Goal: Download file/media

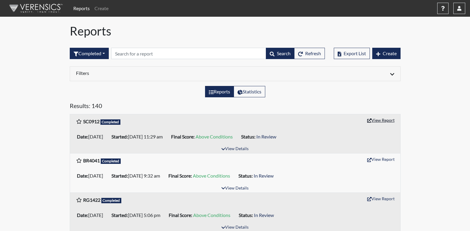
click at [377, 122] on button "View Report" at bounding box center [381, 119] width 33 height 9
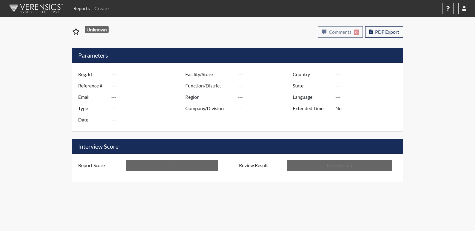
type input "SC0912"
type input "51486"
type input "---"
type input "Corrections Pre-Employment"
type input "Sep 26, 2025"
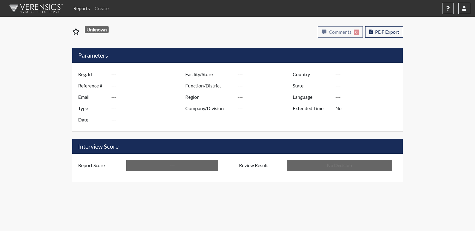
type input "[US_STATE] SP"
type input "[GEOGRAPHIC_DATA]"
type input "[US_STATE]"
type input "English"
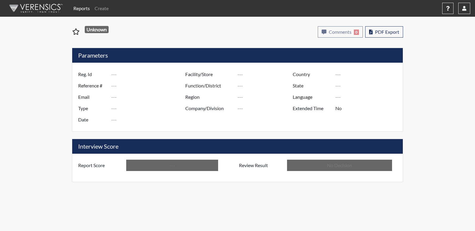
type input "Above Conditions"
type input "In Review"
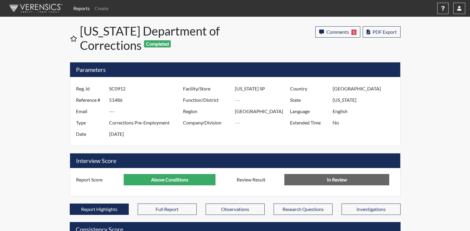
scroll to position [99, 248]
click at [391, 30] on span "PDF Export" at bounding box center [385, 32] width 24 height 6
